Goal: Communication & Community: Answer question/provide support

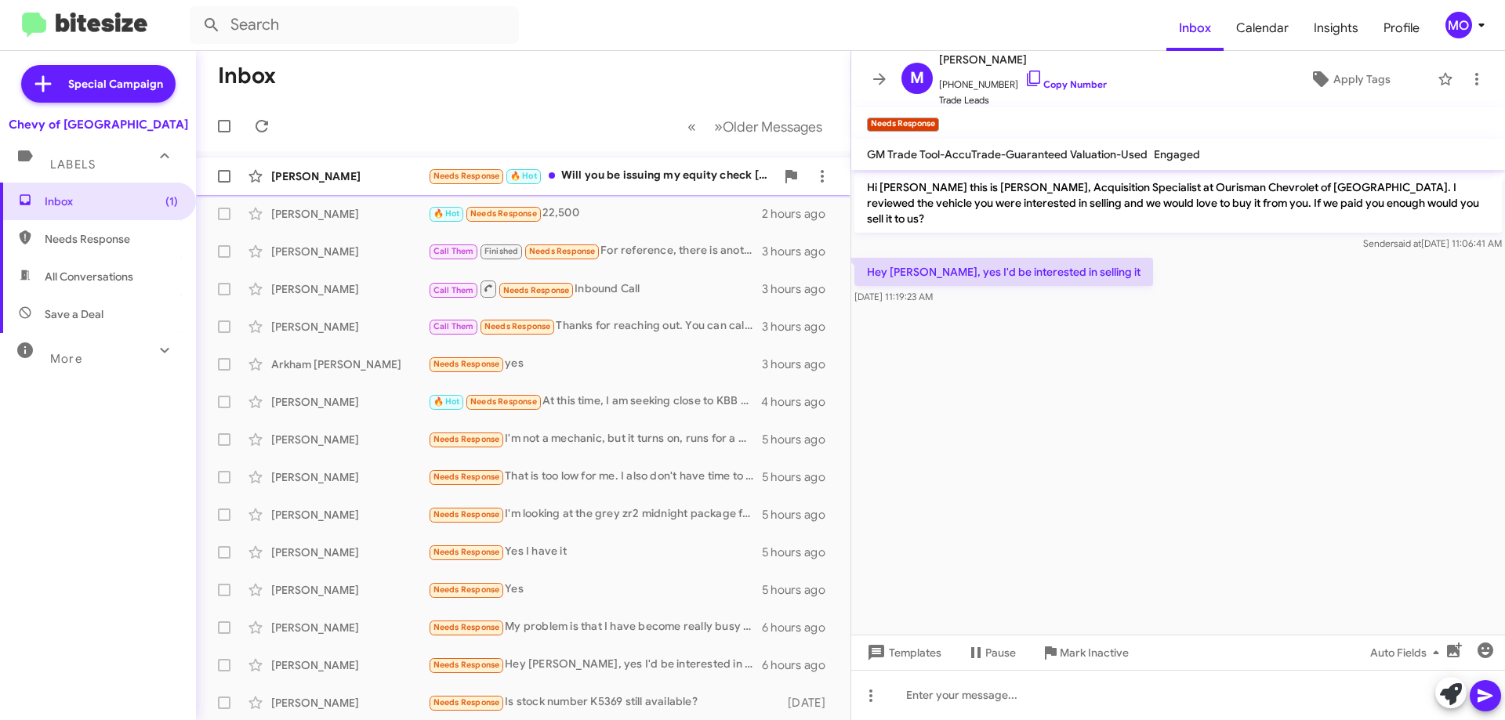
click at [343, 185] on div "[PERSON_NAME] Needs Response 🔥 Hot Will you be issuing my equity check [DATE] w…" at bounding box center [524, 176] width 630 height 31
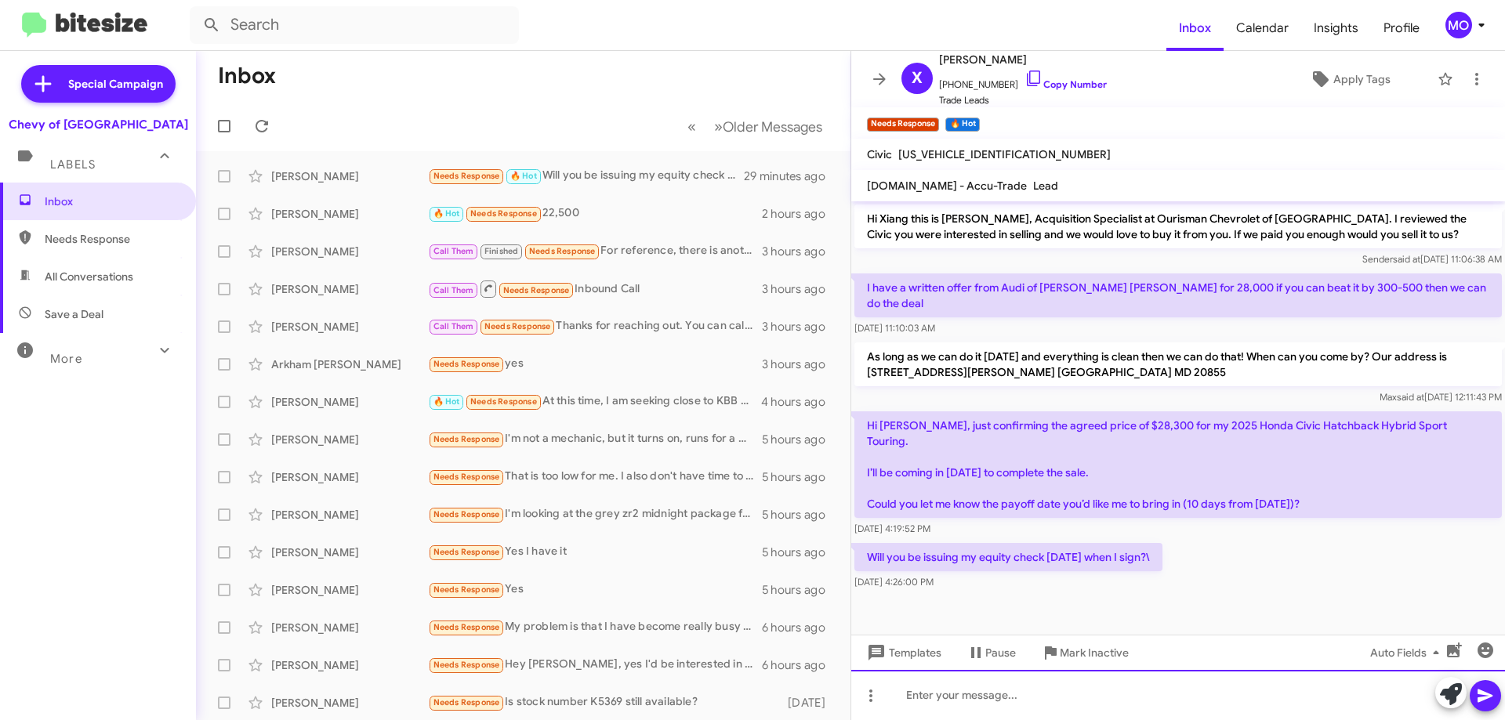
click at [1102, 700] on div at bounding box center [1178, 695] width 654 height 50
click at [1087, 709] on div at bounding box center [1178, 695] width 654 height 50
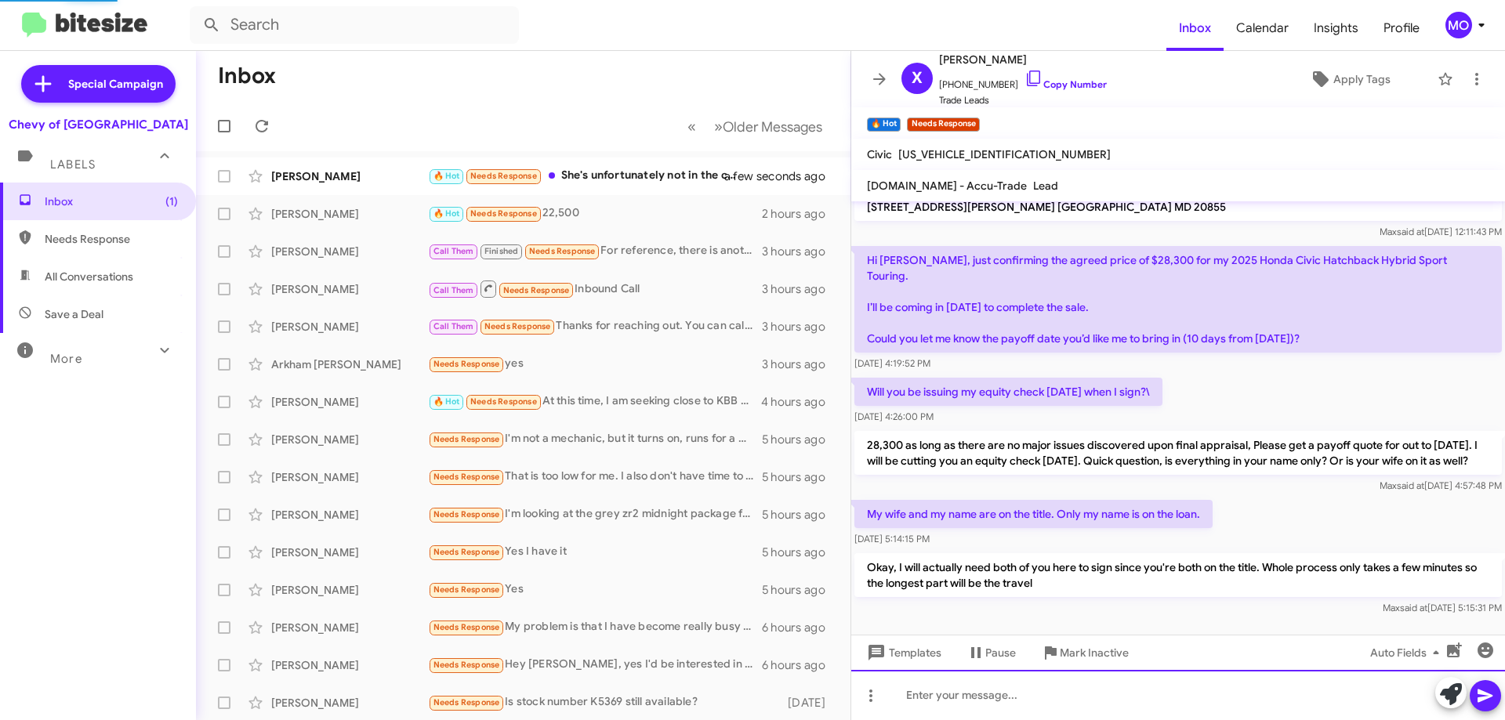
scroll to position [223, 0]
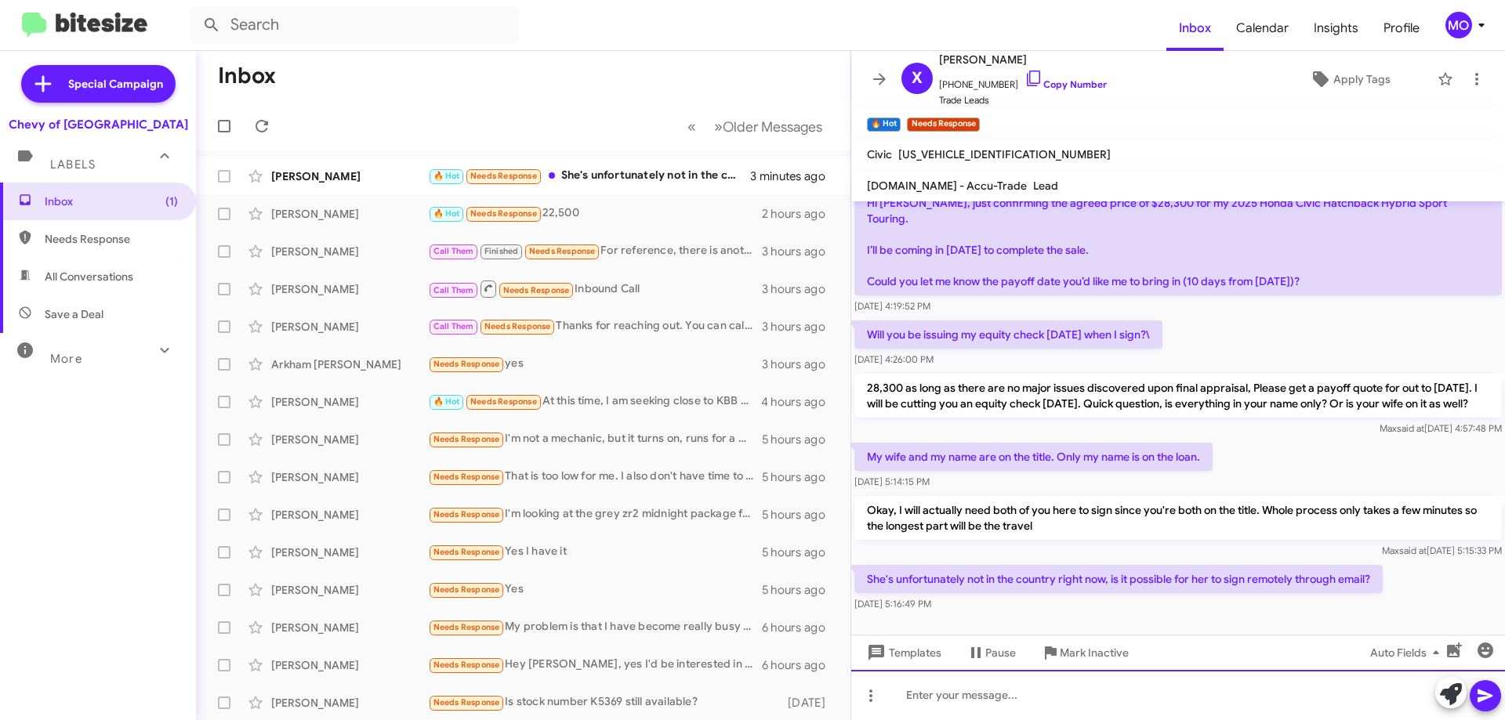
click at [942, 702] on div at bounding box center [1178, 695] width 654 height 50
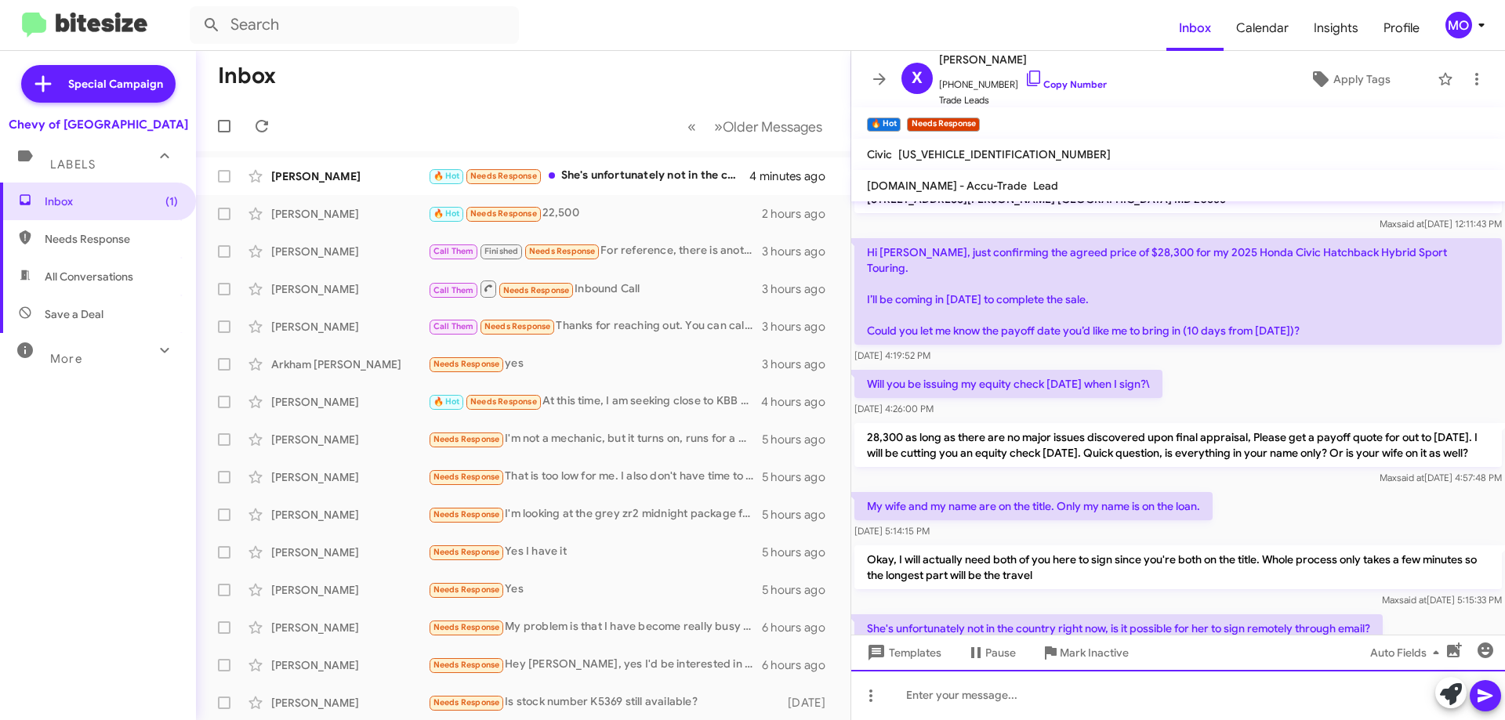
scroll to position [280, 0]
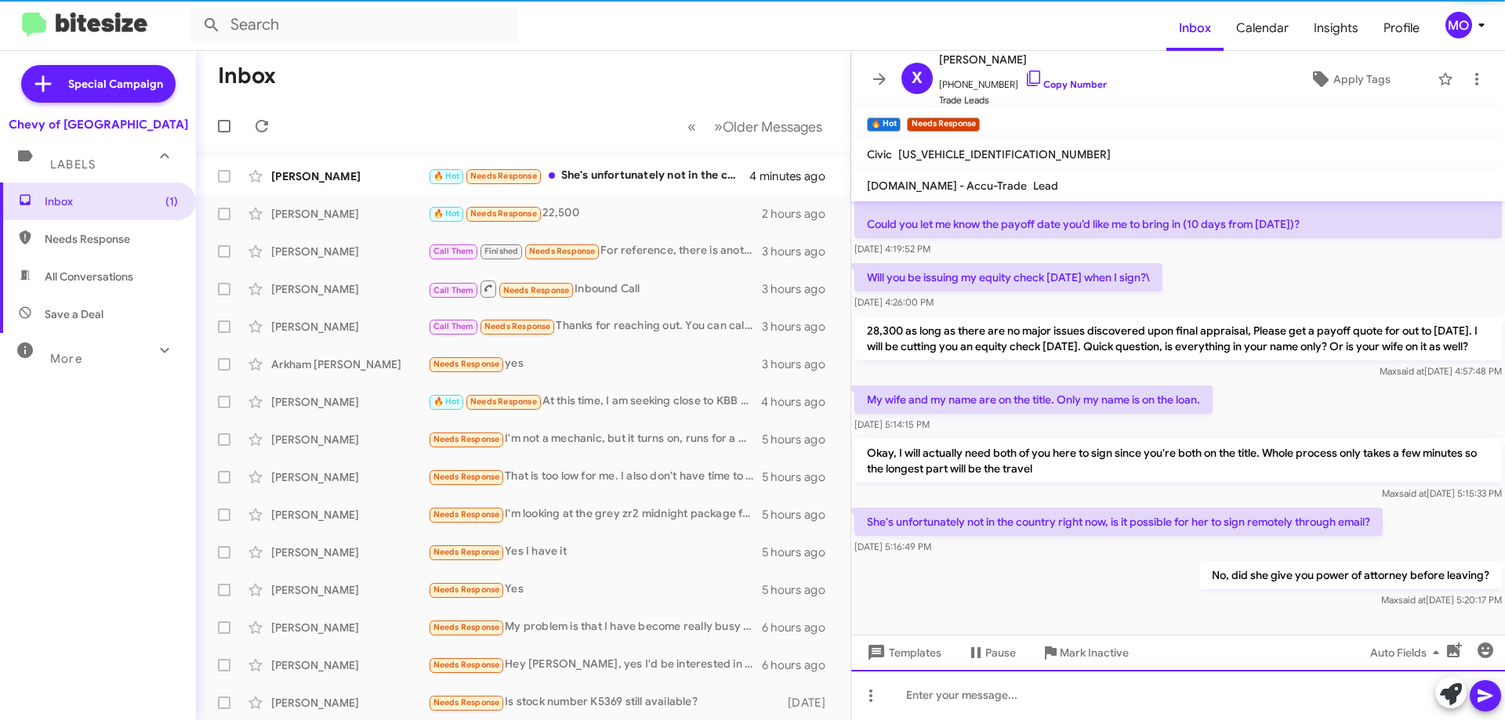
click at [1233, 697] on div at bounding box center [1178, 695] width 654 height 50
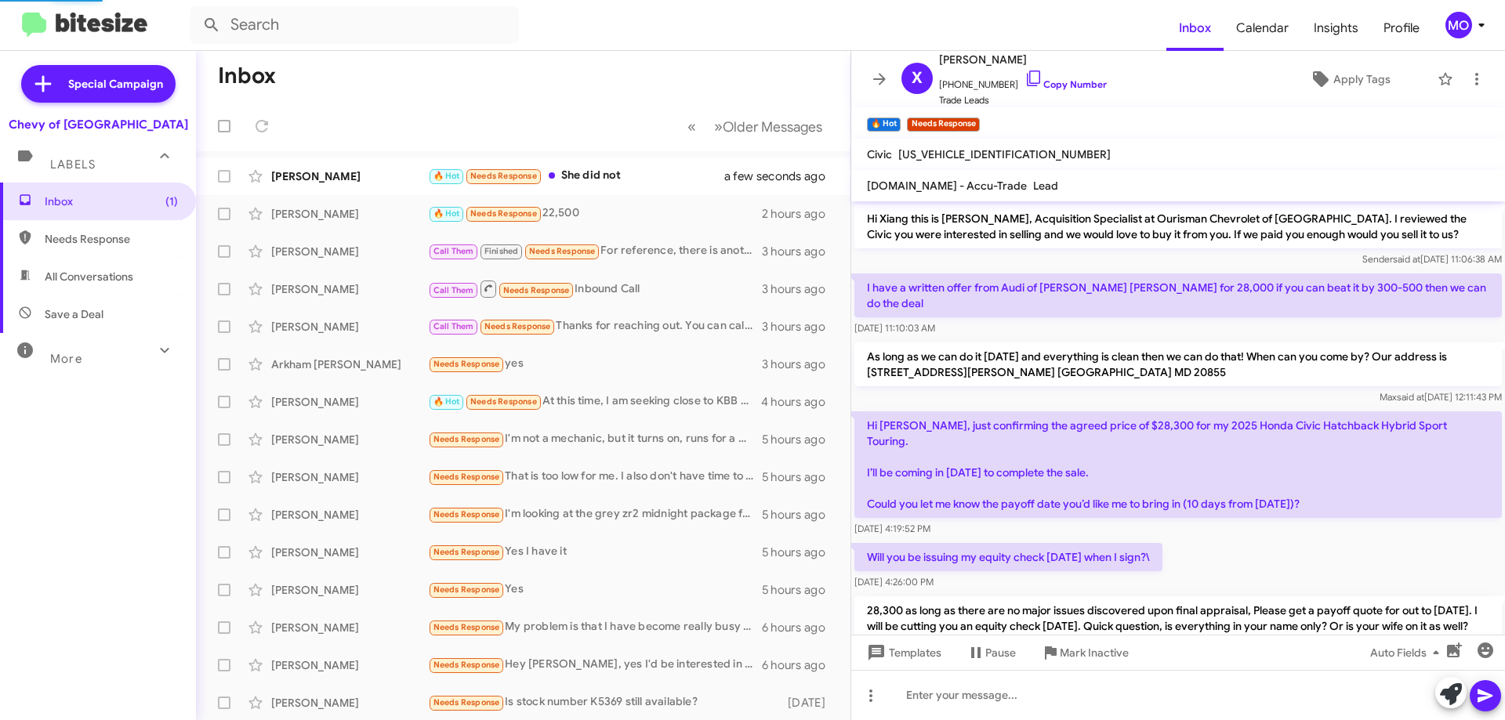
scroll to position [394, 0]
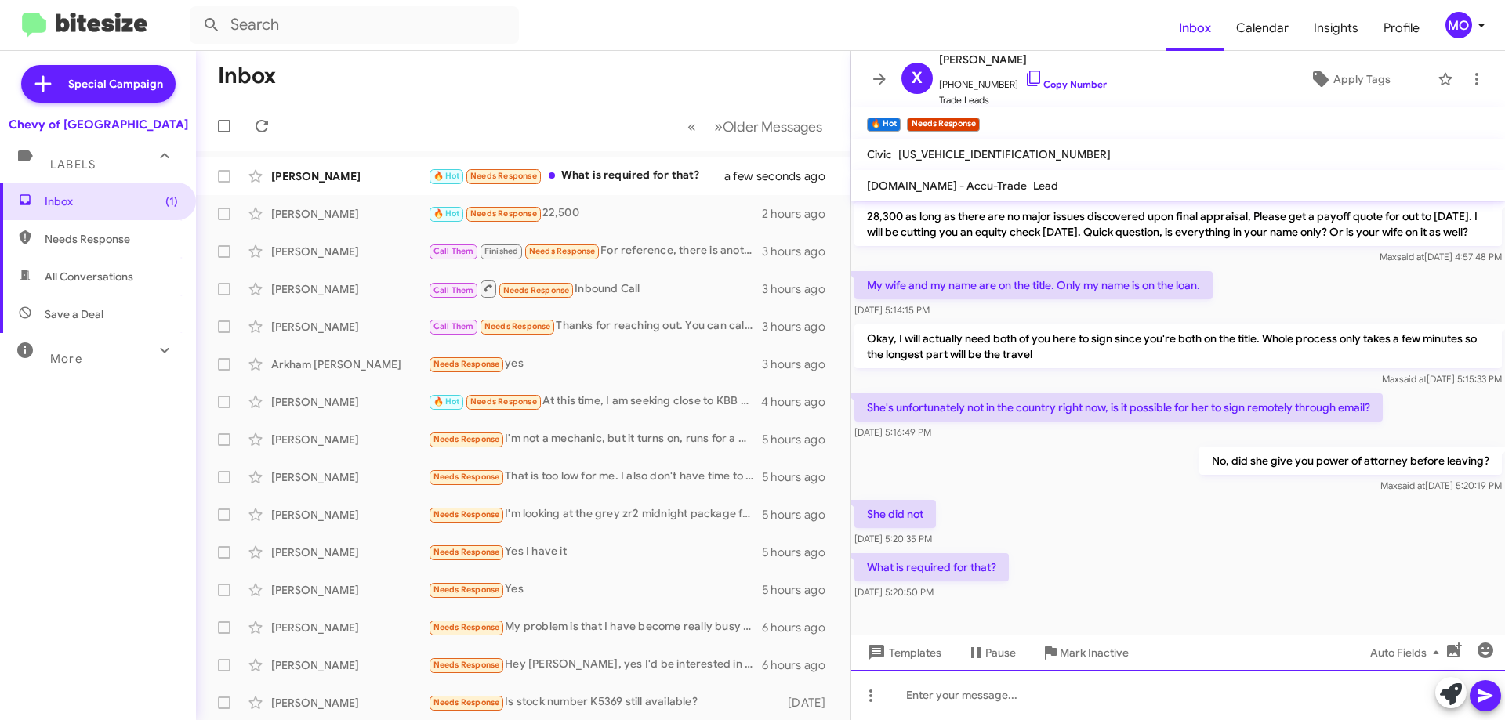
click at [1101, 689] on div at bounding box center [1178, 695] width 654 height 50
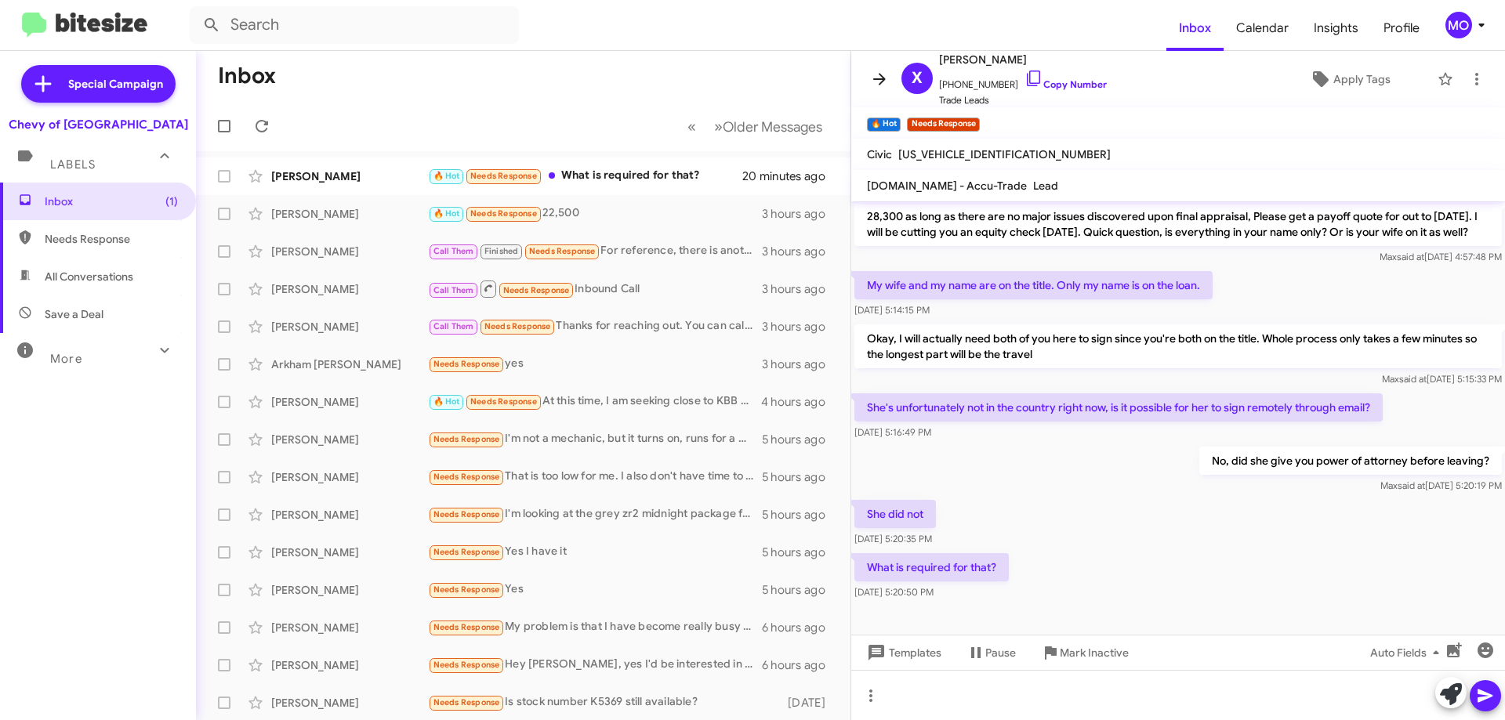
click at [873, 71] on icon at bounding box center [879, 79] width 19 height 19
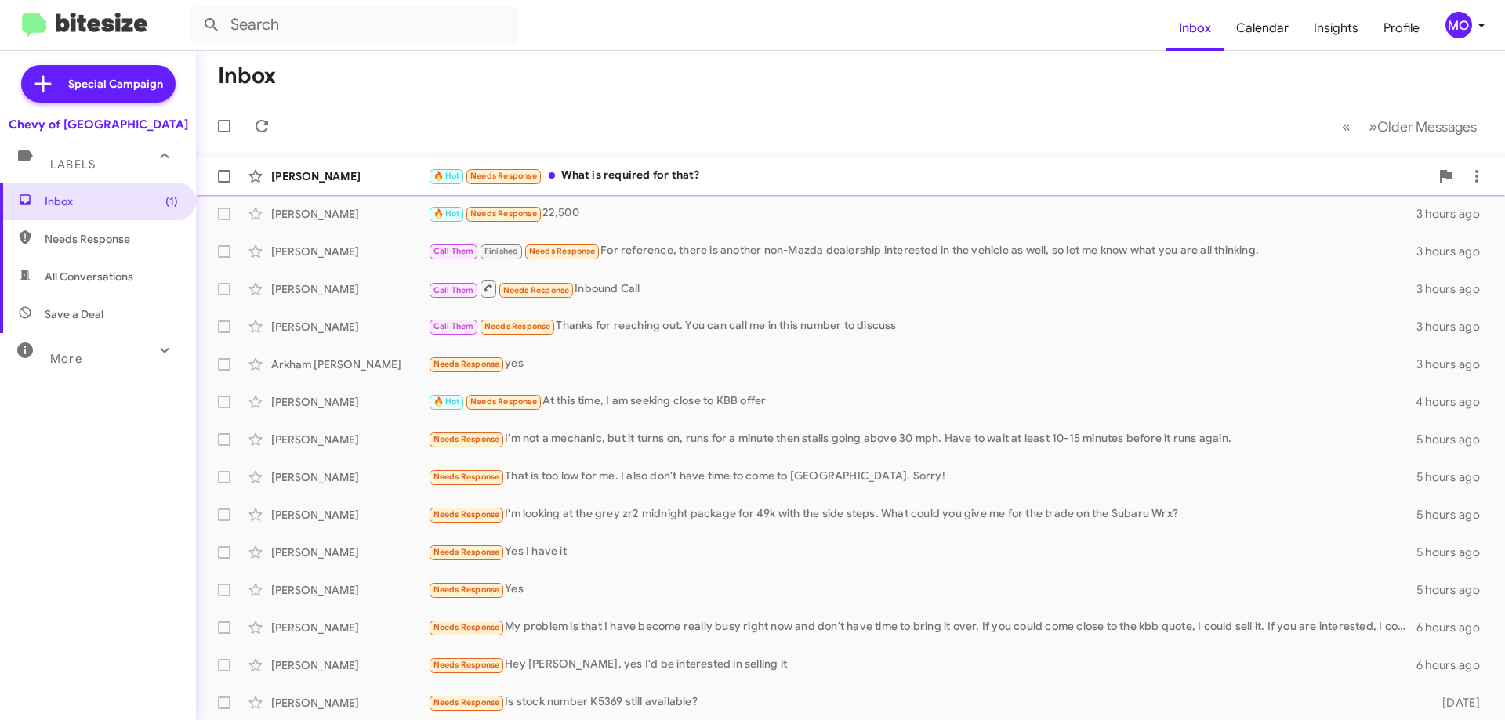
click at [676, 174] on div "🔥 Hot Needs Response What is required for that?" at bounding box center [929, 176] width 1002 height 18
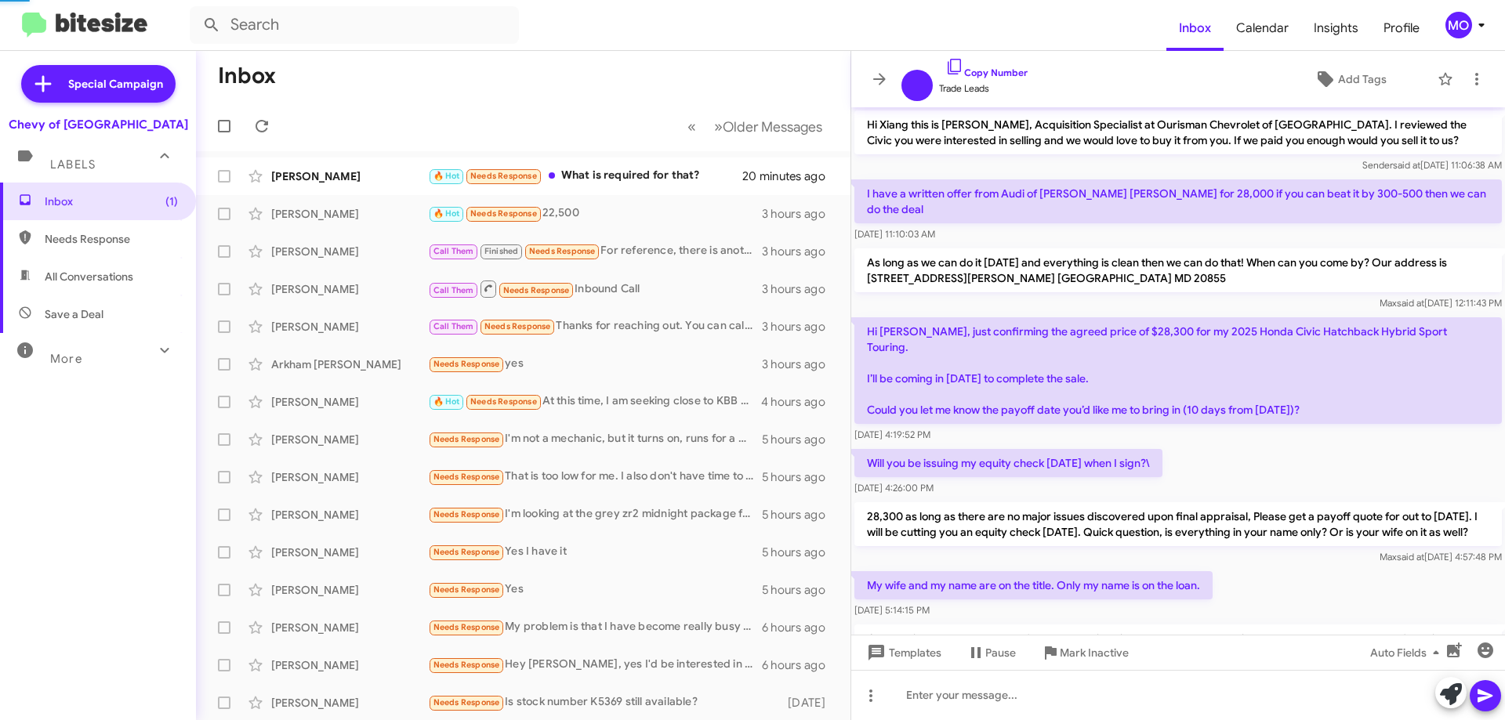
scroll to position [300, 0]
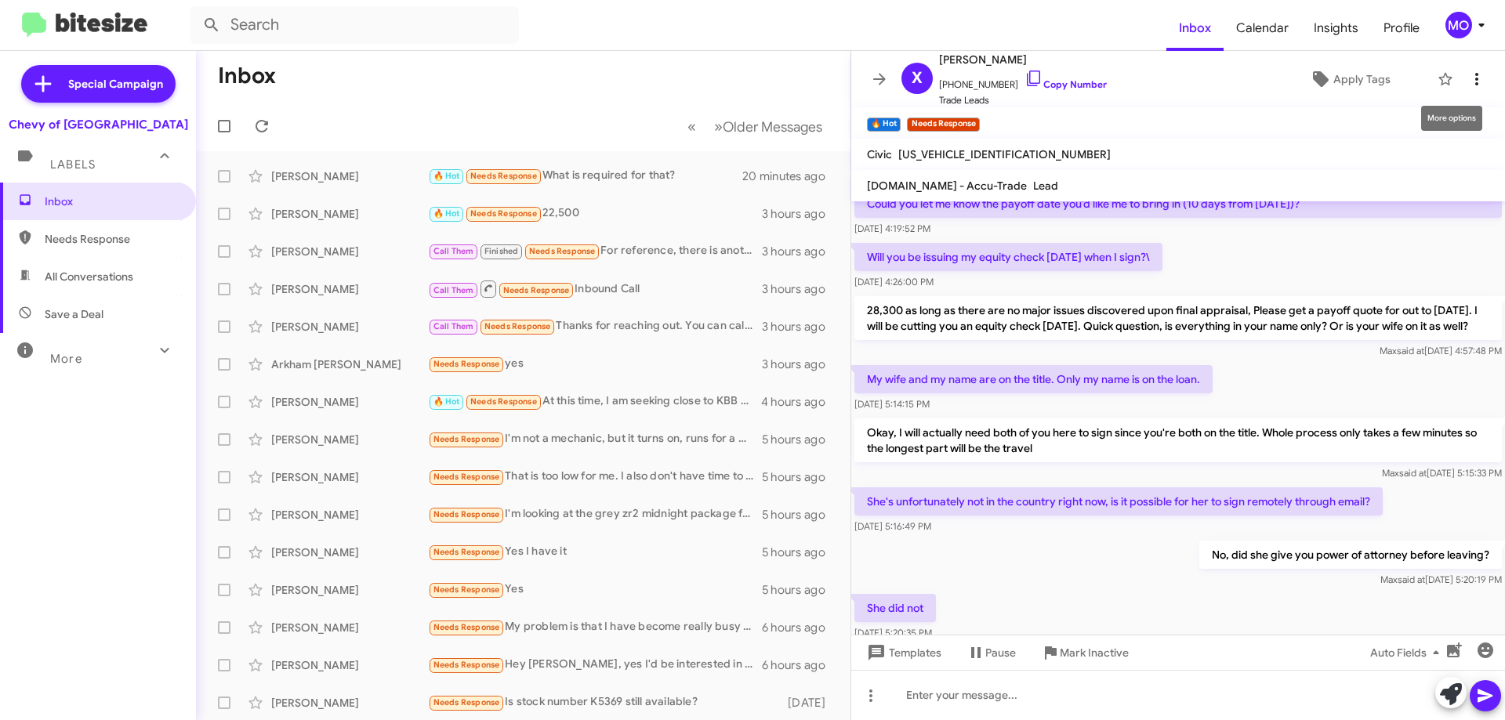
click at [1474, 79] on icon at bounding box center [1477, 79] width 19 height 19
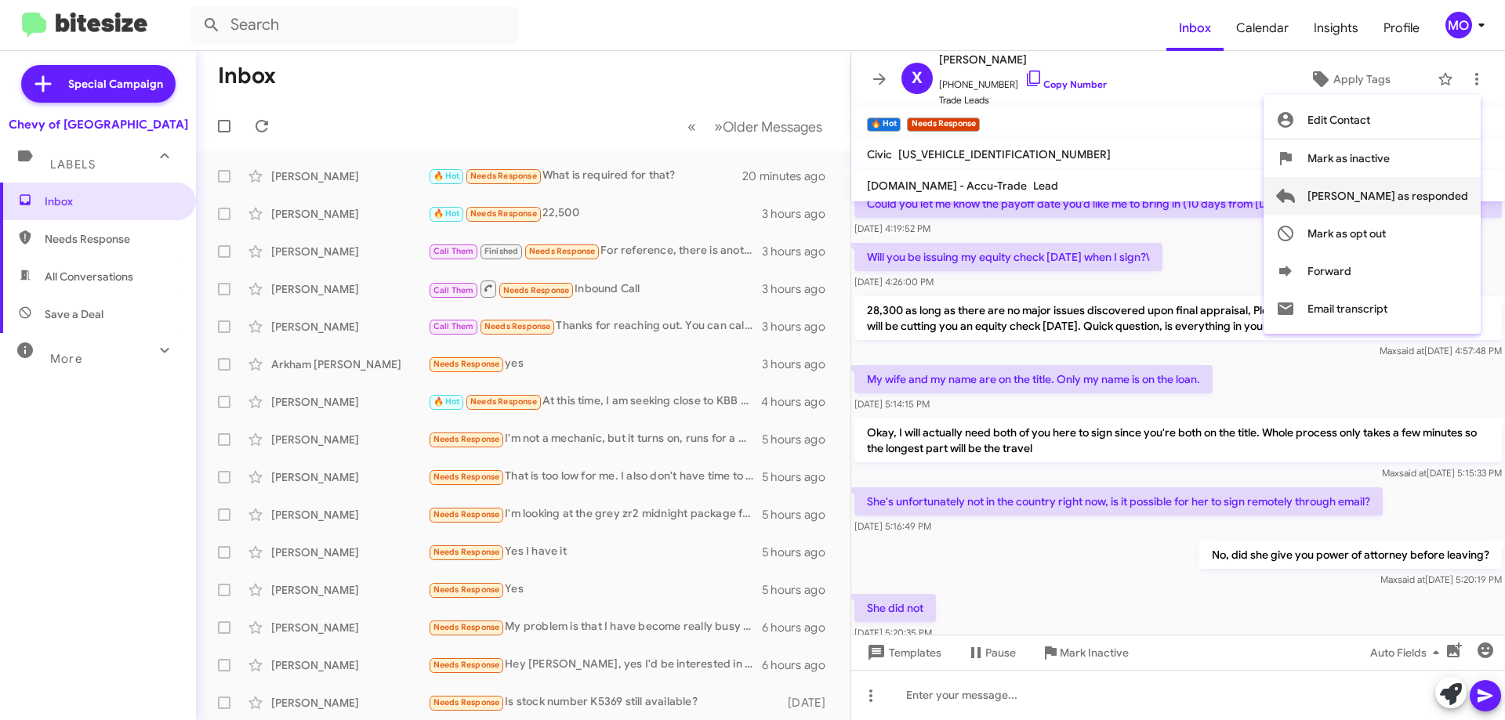
click at [1448, 194] on span "Mark as responded" at bounding box center [1388, 196] width 161 height 38
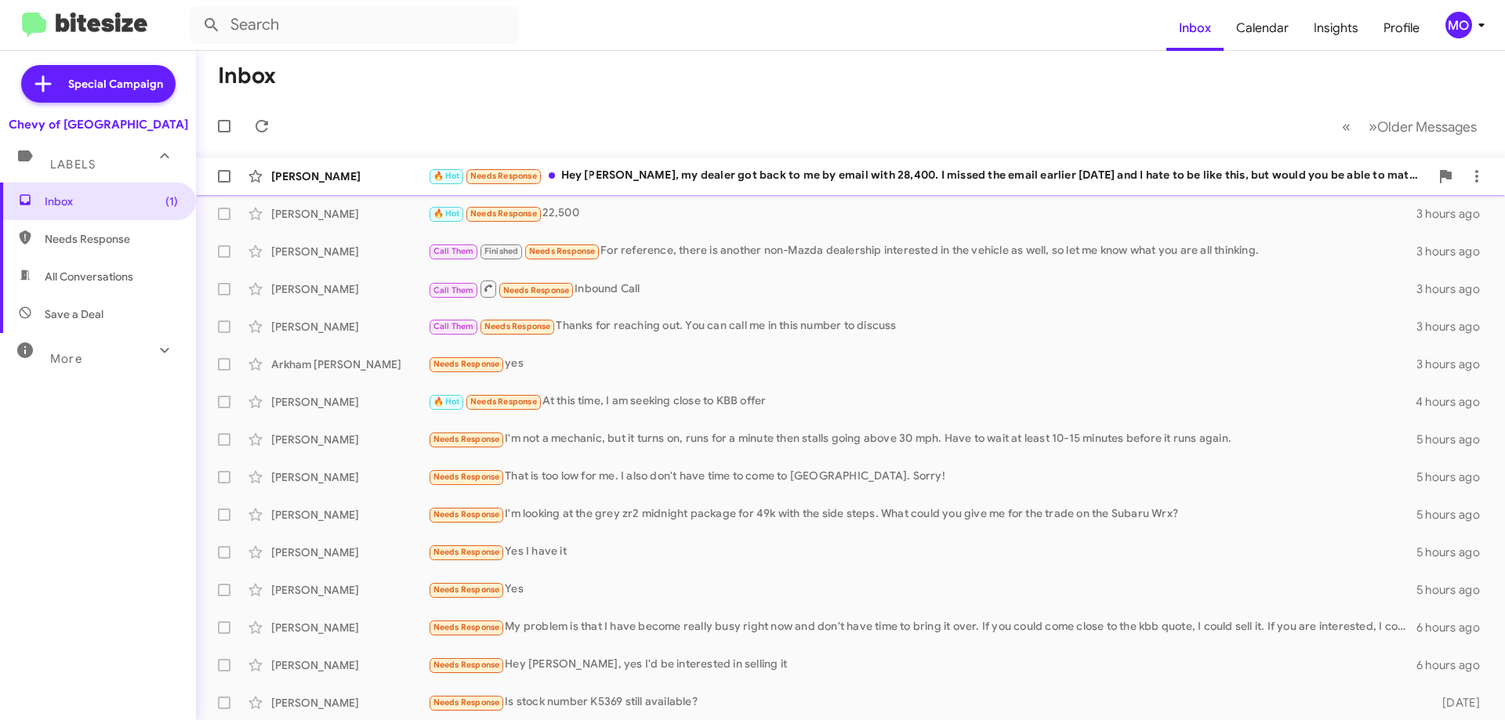
click at [989, 183] on div "🔥 Hot Needs Response Hey Max, my dealer got back to me by email with 28,400. I …" at bounding box center [929, 176] width 1002 height 18
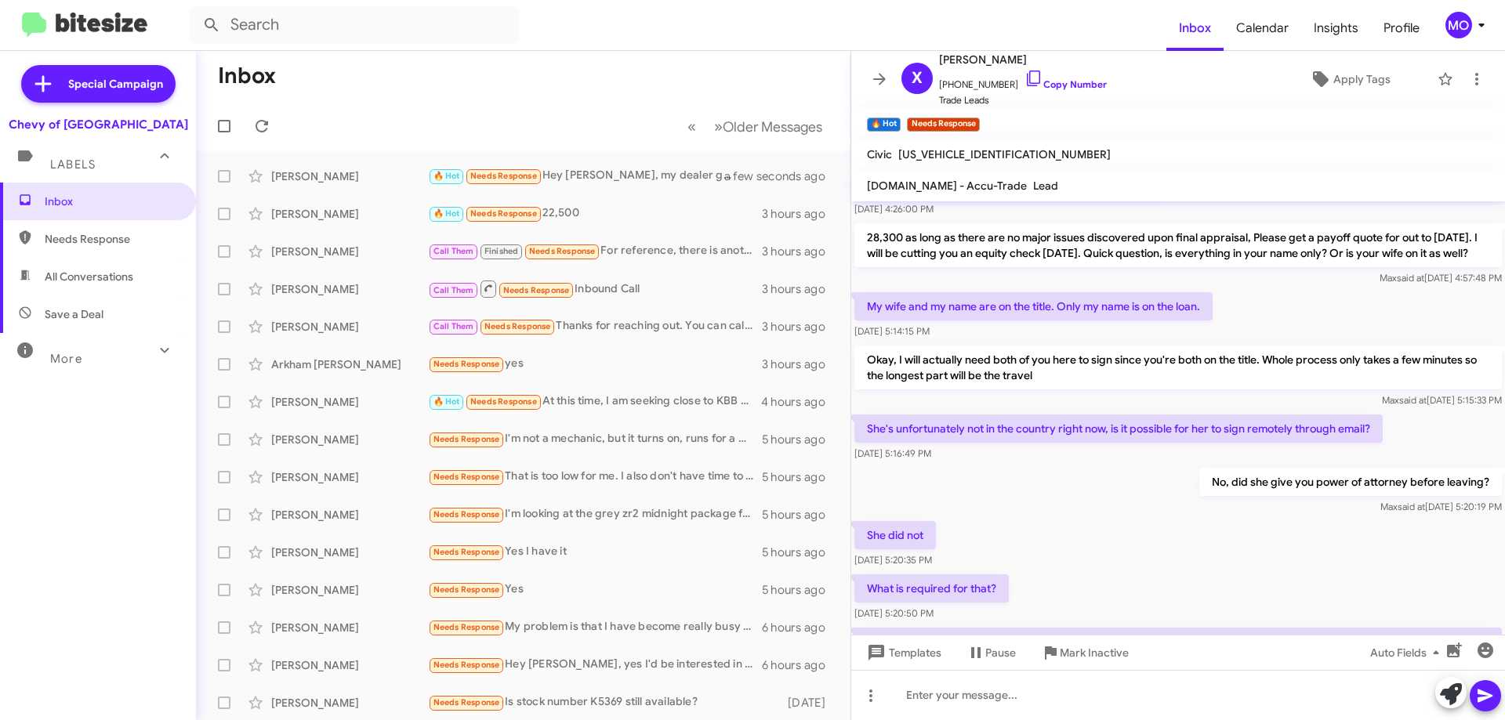
scroll to position [467, 0]
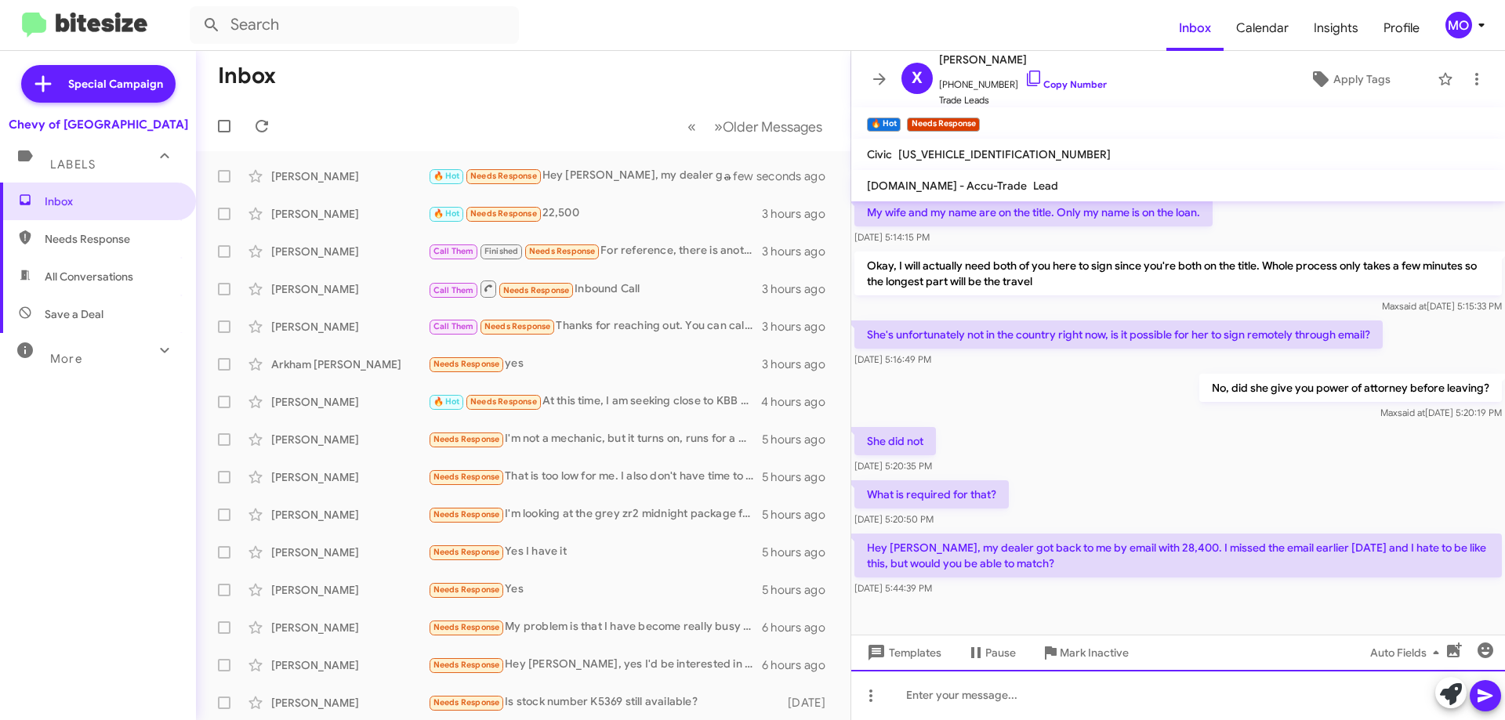
click at [1159, 693] on div at bounding box center [1178, 695] width 654 height 50
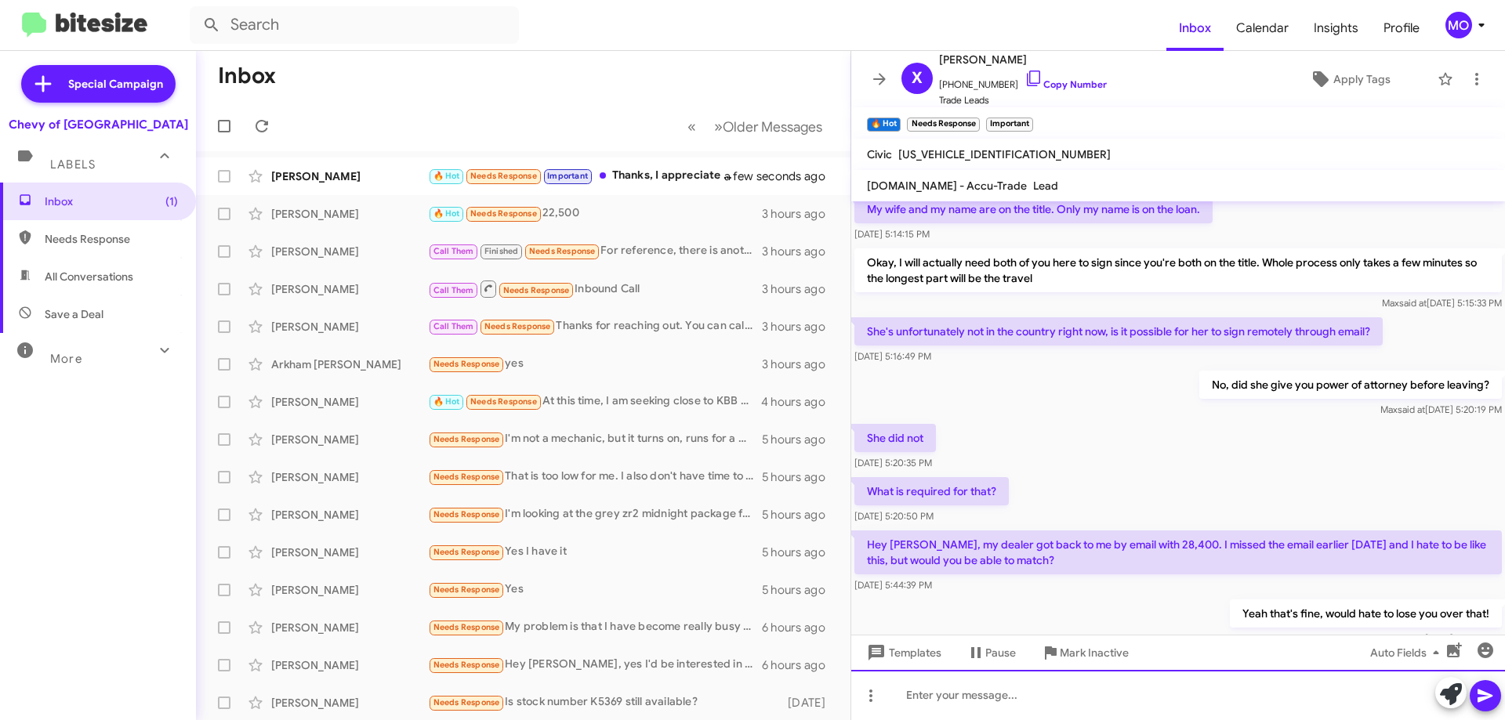
scroll to position [582, 0]
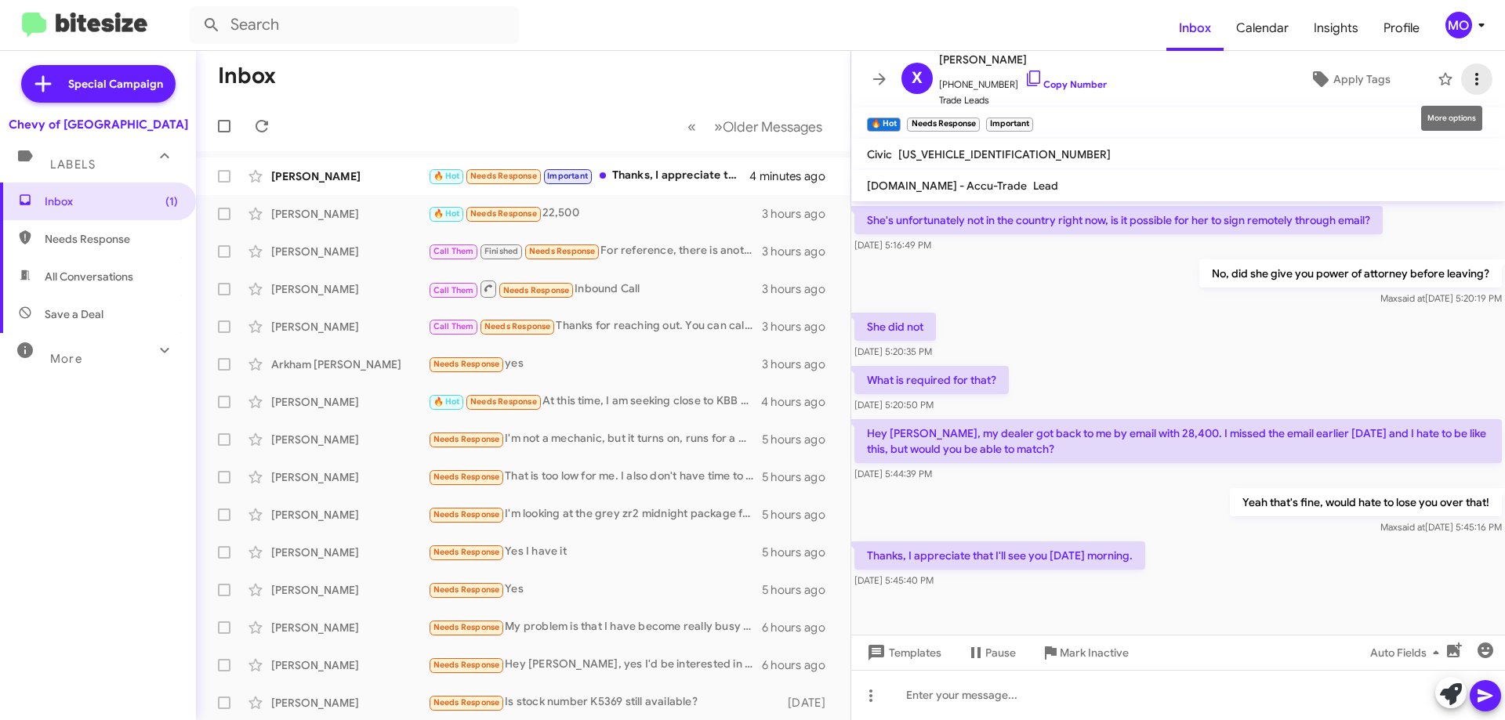
click at [1471, 75] on icon at bounding box center [1477, 79] width 19 height 19
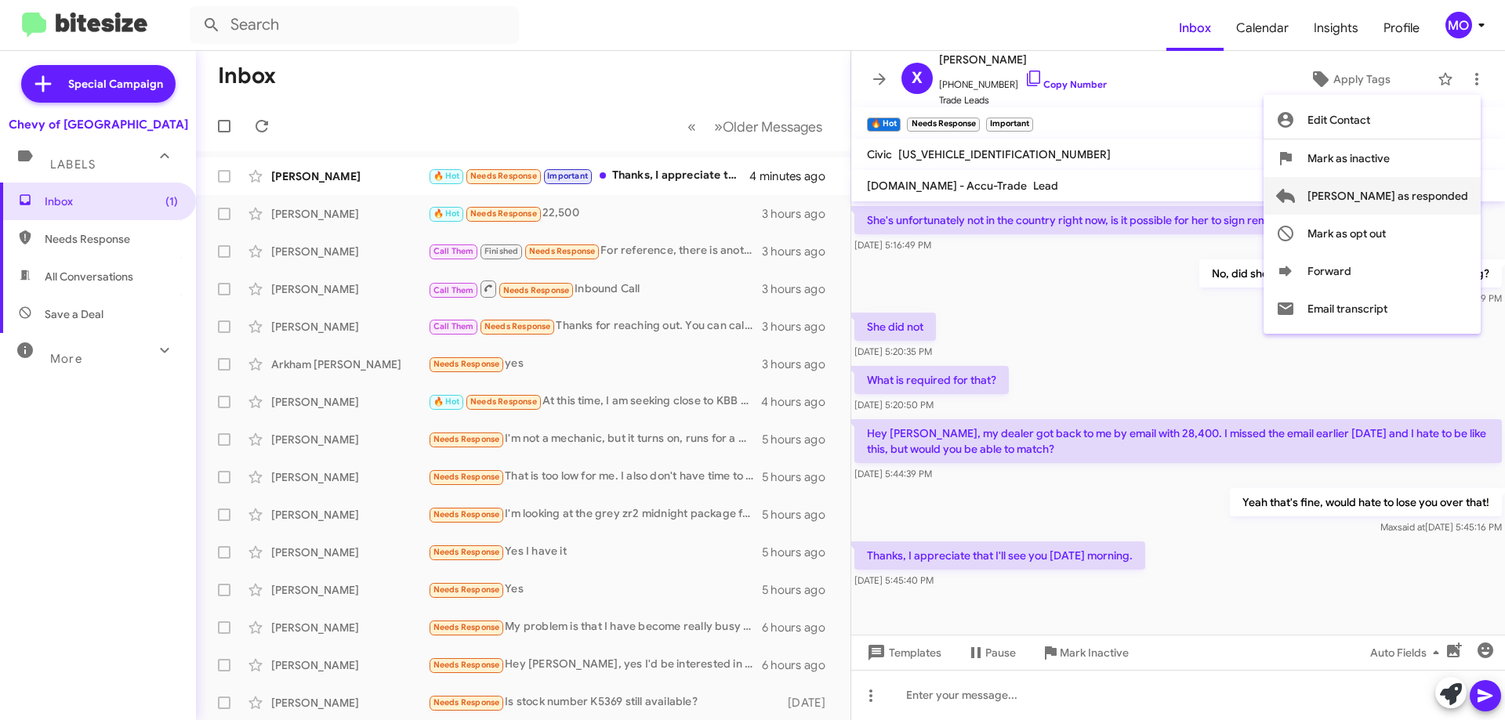
click at [1413, 184] on span "Mark as responded" at bounding box center [1388, 196] width 161 height 38
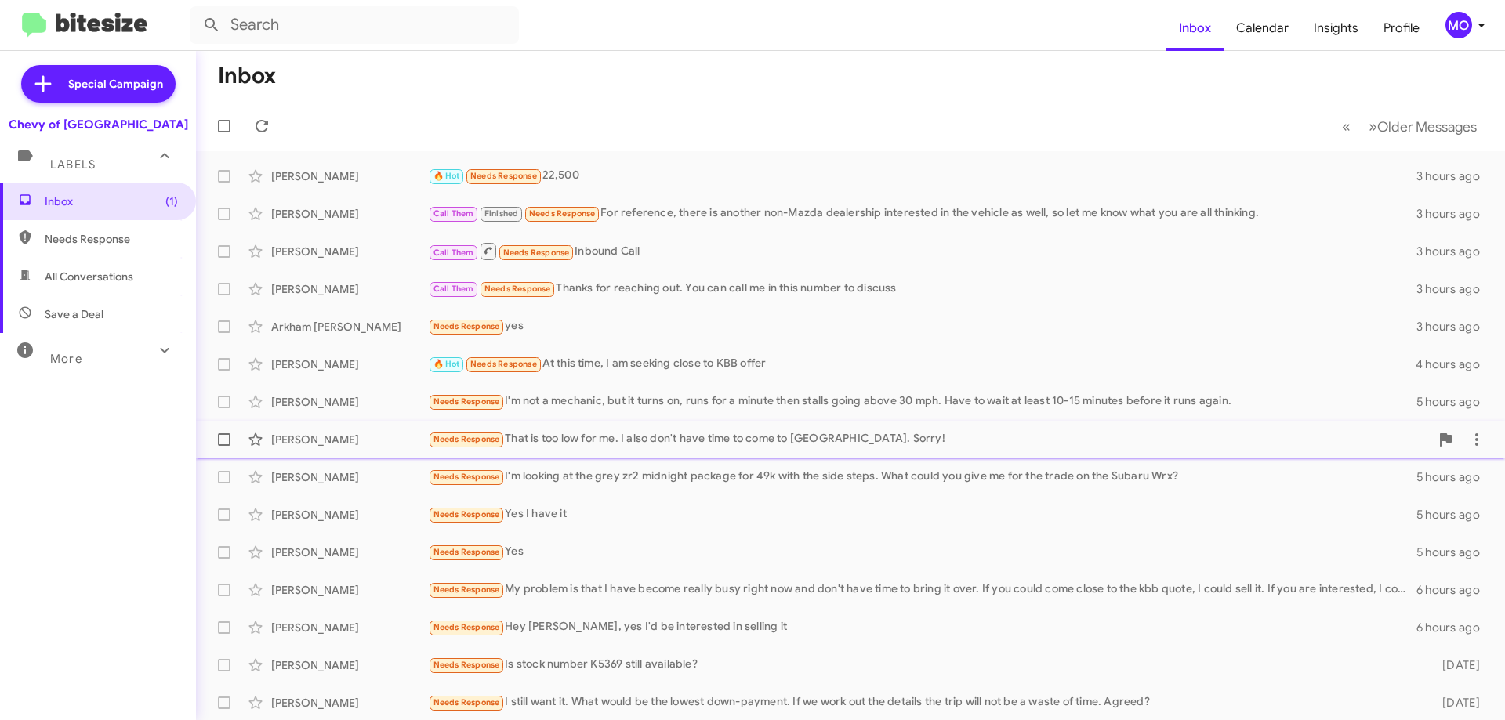
click at [686, 437] on div "Needs Response That is too low for me. I also don't have time to come to Rockvi…" at bounding box center [929, 439] width 1002 height 18
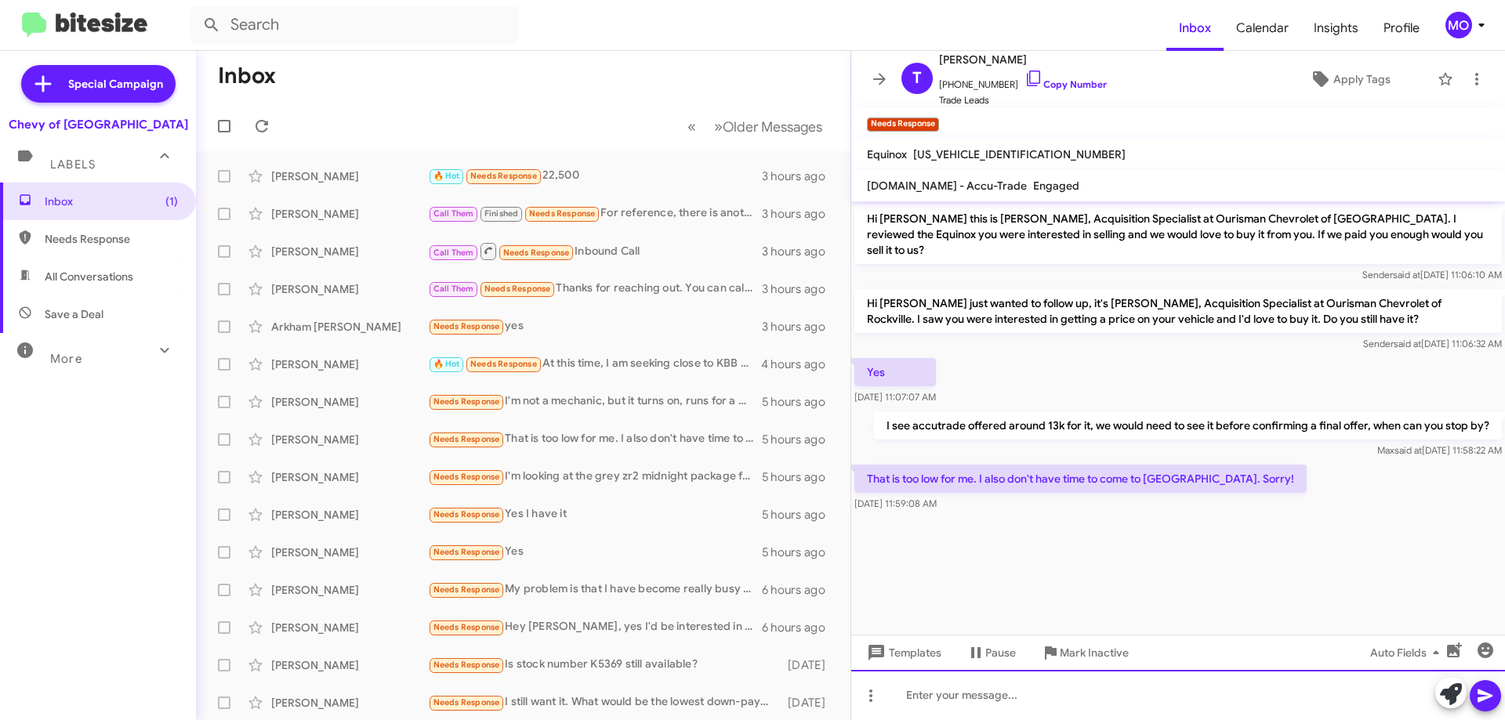
click at [1136, 692] on div at bounding box center [1178, 695] width 654 height 50
